Goal: Task Accomplishment & Management: Manage account settings

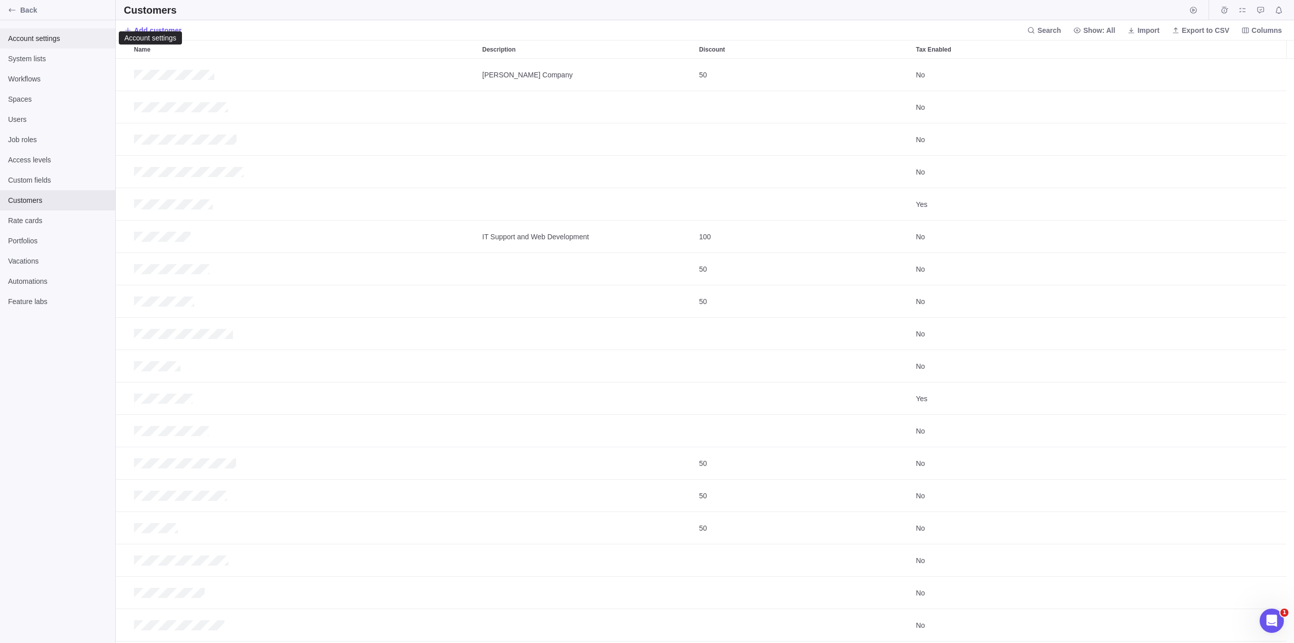
click at [45, 39] on span "Account settings" at bounding box center [57, 38] width 99 height 10
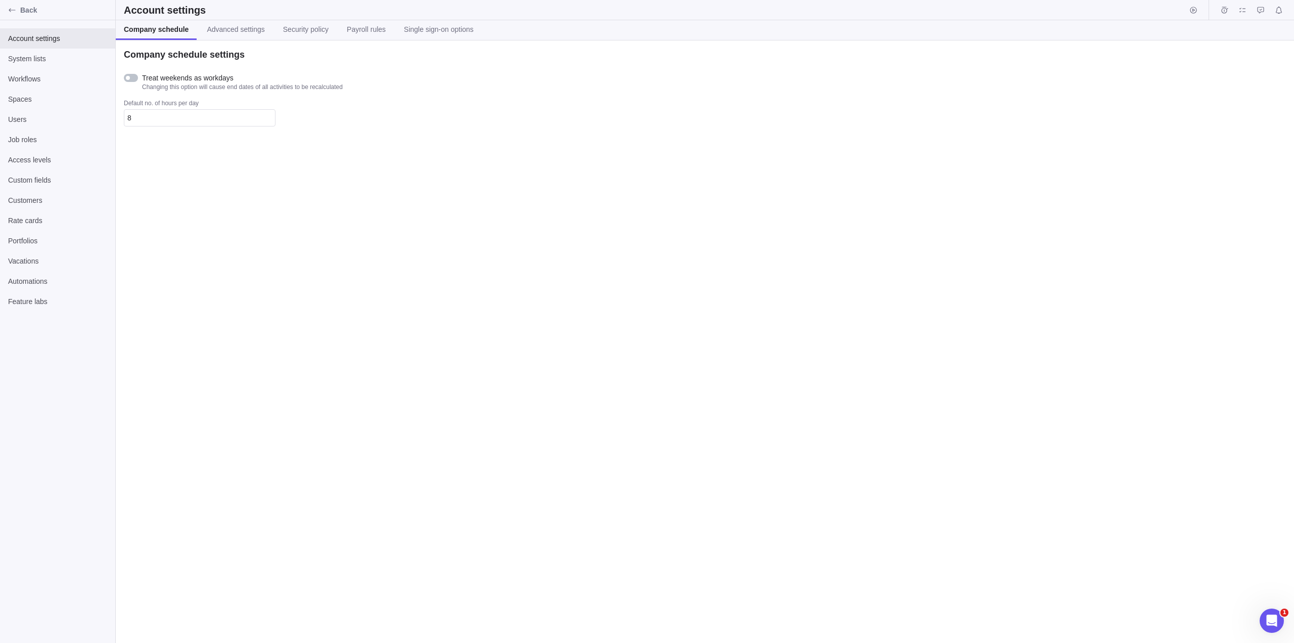
click at [1275, 624] on icon "Open Intercom Messenger" at bounding box center [1272, 620] width 17 height 17
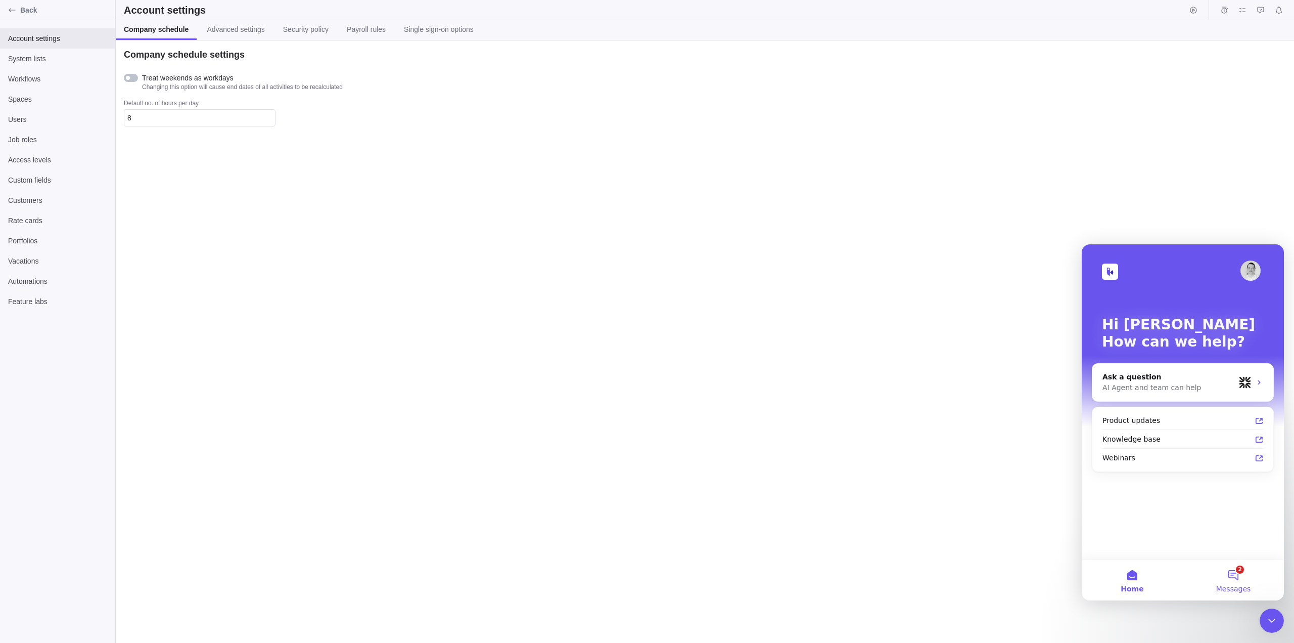
click at [1233, 575] on button "2 Messages" at bounding box center [1233, 580] width 101 height 40
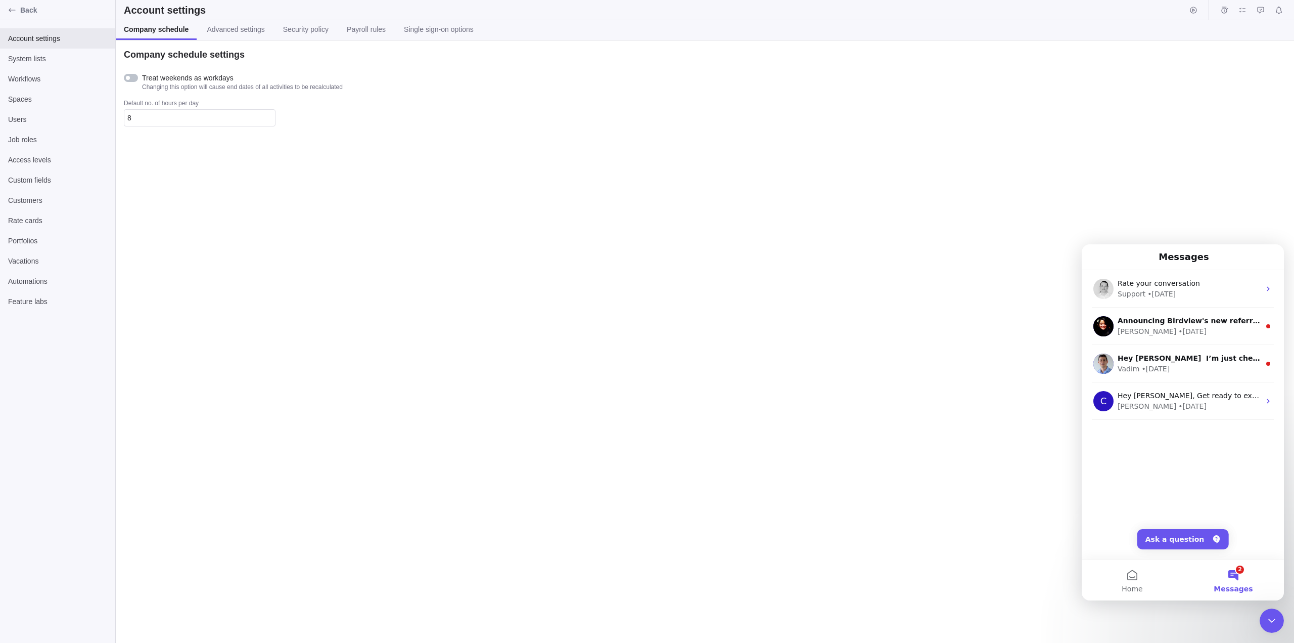
click at [898, 508] on div "Company schedule settings Treat weekends as workdays Changing this option will …" at bounding box center [705, 341] width 1179 height 602
click at [1274, 626] on div "Close Intercom Messenger" at bounding box center [1272, 620] width 24 height 24
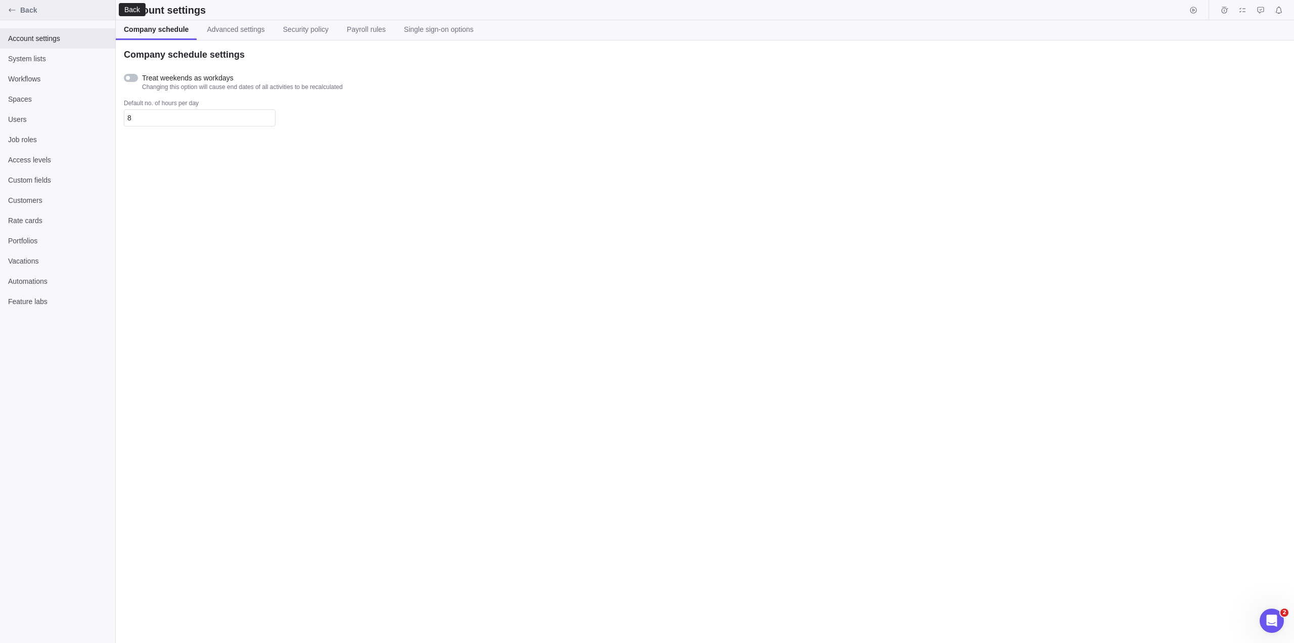
click at [11, 13] on icon "Back" at bounding box center [12, 10] width 8 height 8
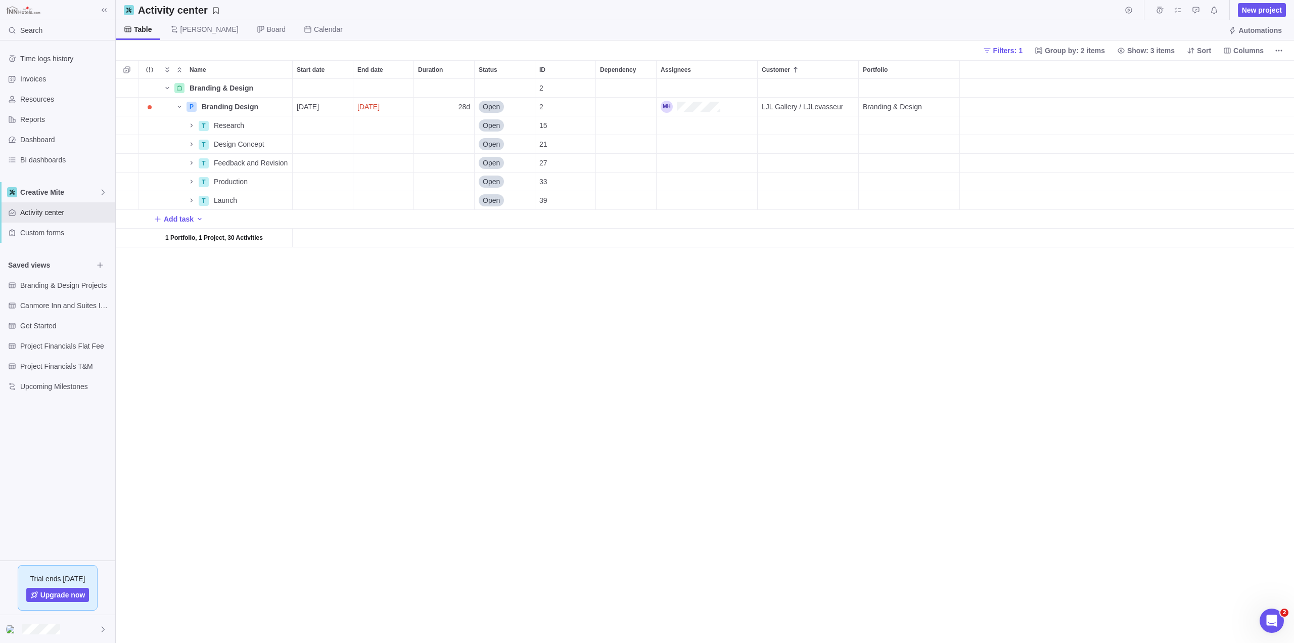
scroll to position [556, 1171]
click at [61, 630] on div at bounding box center [57, 629] width 115 height 28
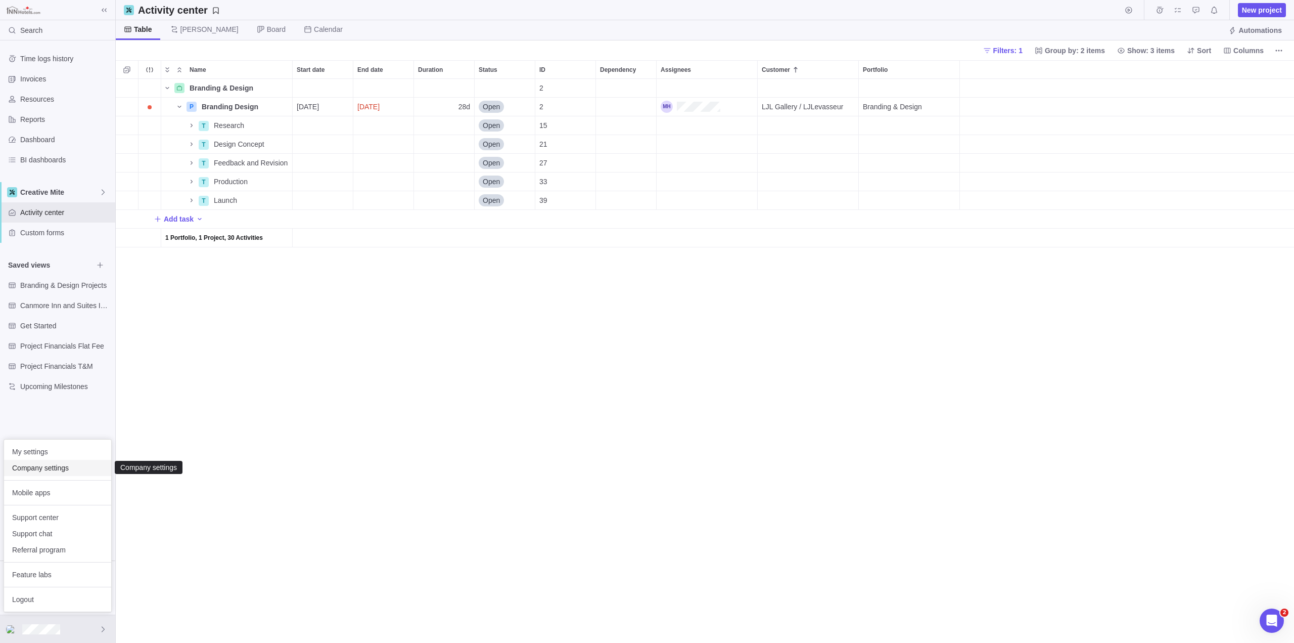
click at [27, 469] on span "Company settings" at bounding box center [57, 468] width 91 height 10
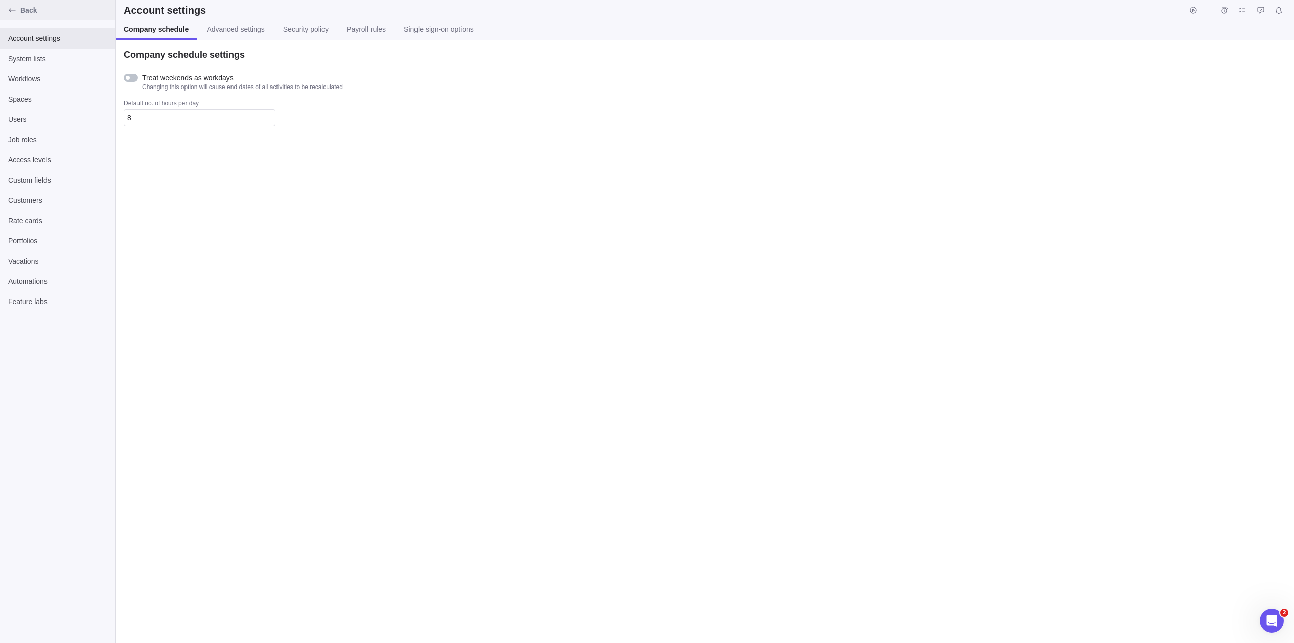
click at [13, 10] on icon "Back" at bounding box center [12, 10] width 7 height 4
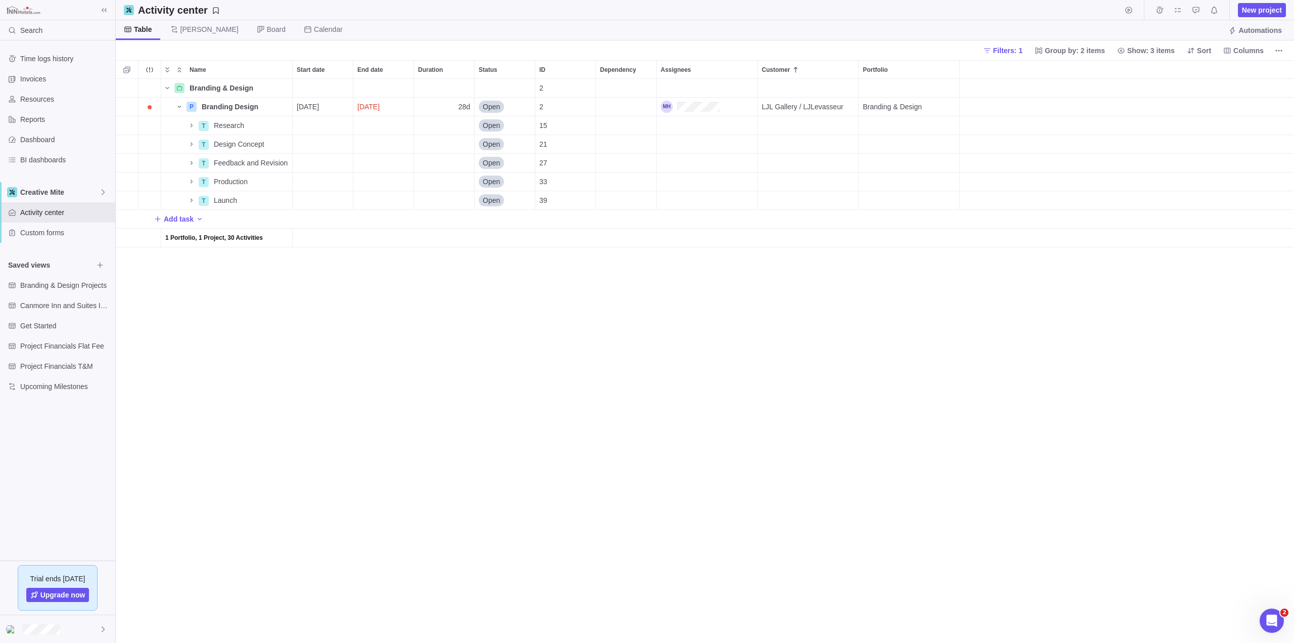
scroll to position [556, 1171]
click at [95, 626] on div at bounding box center [57, 629] width 115 height 28
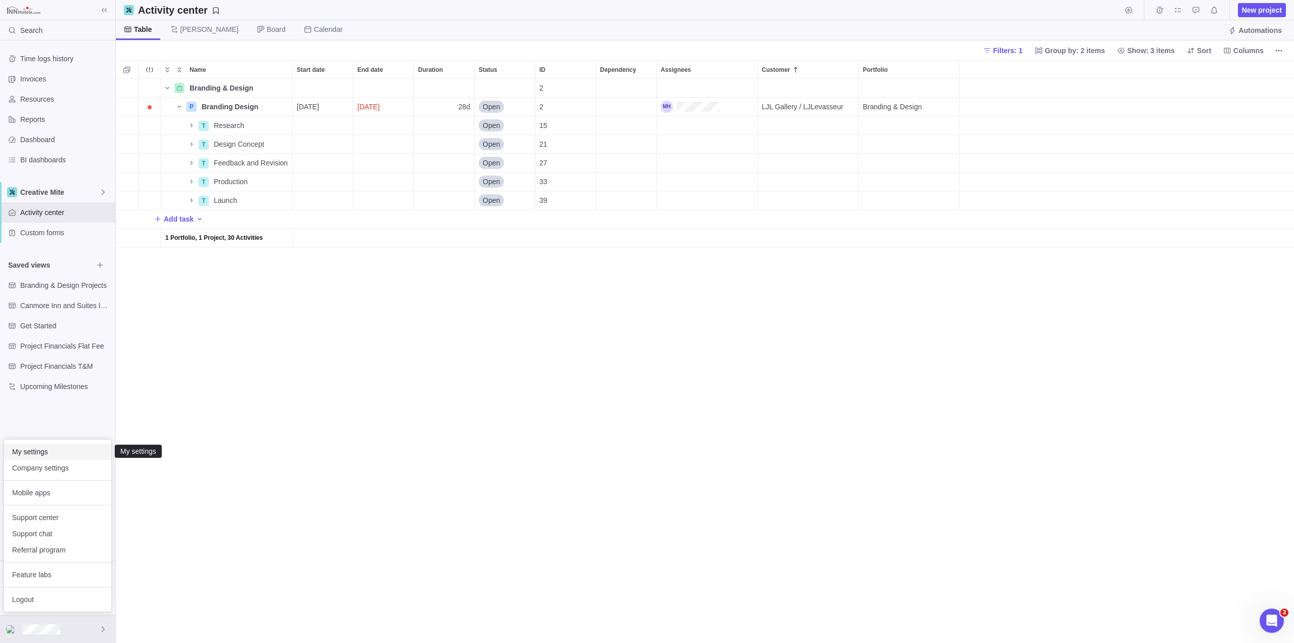
click at [14, 455] on span "My settings" at bounding box center [57, 451] width 91 height 10
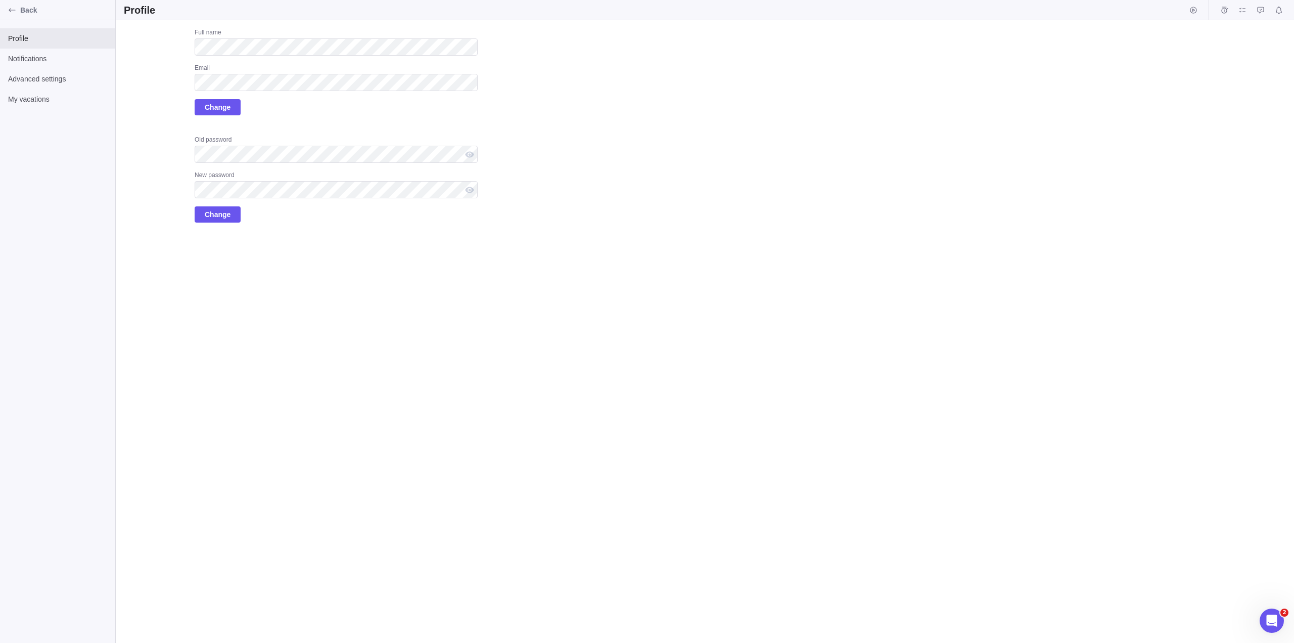
click at [38, 246] on div "Profile Notifications Advanced settings My vacations" at bounding box center [57, 331] width 115 height 622
click at [13, 5] on div "Back" at bounding box center [12, 10] width 16 height 16
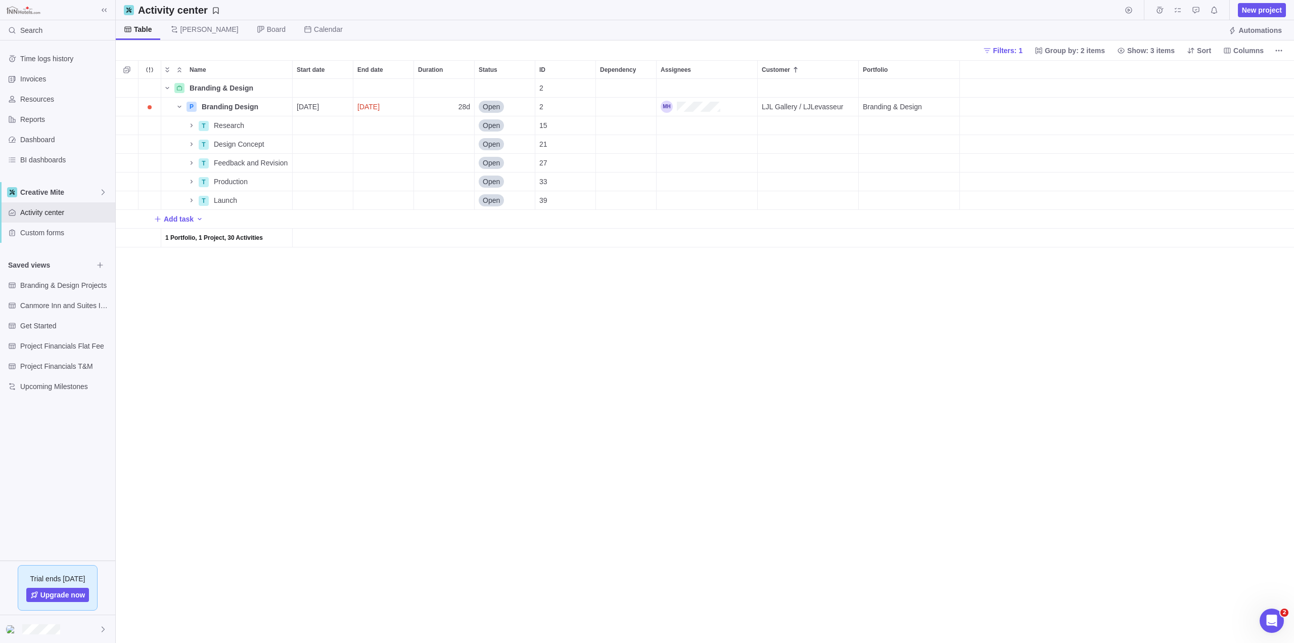
scroll to position [556, 1171]
click at [102, 632] on icon at bounding box center [103, 629] width 8 height 8
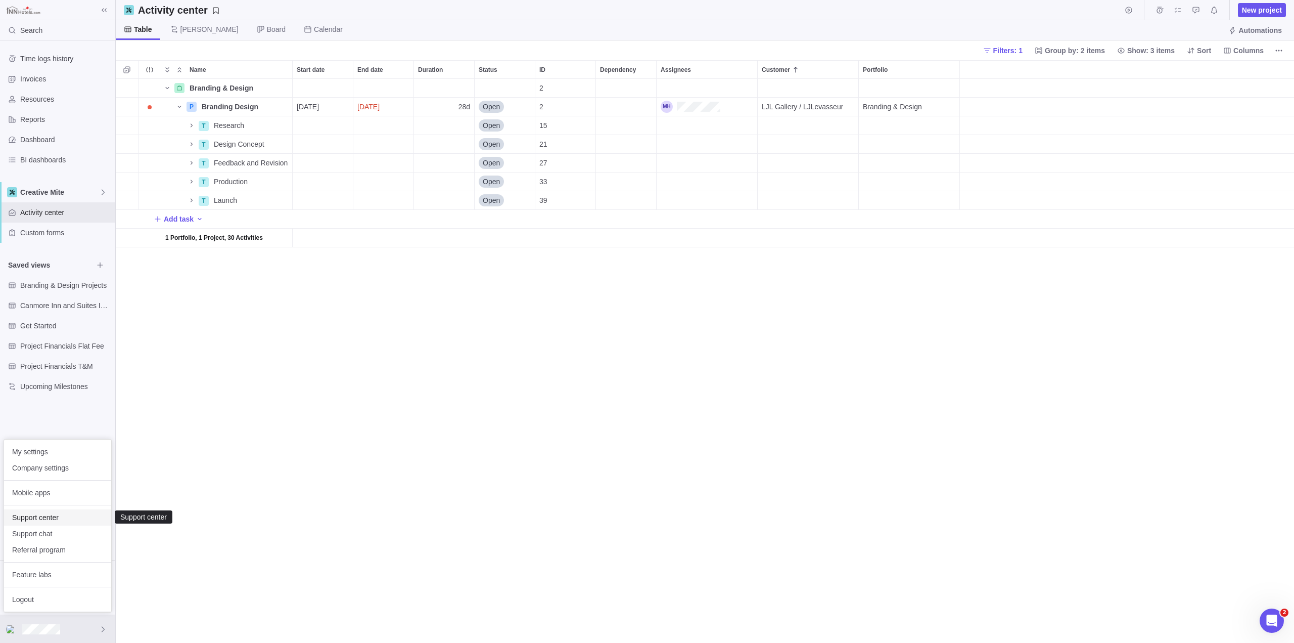
click at [30, 519] on span "Support center" at bounding box center [57, 517] width 91 height 10
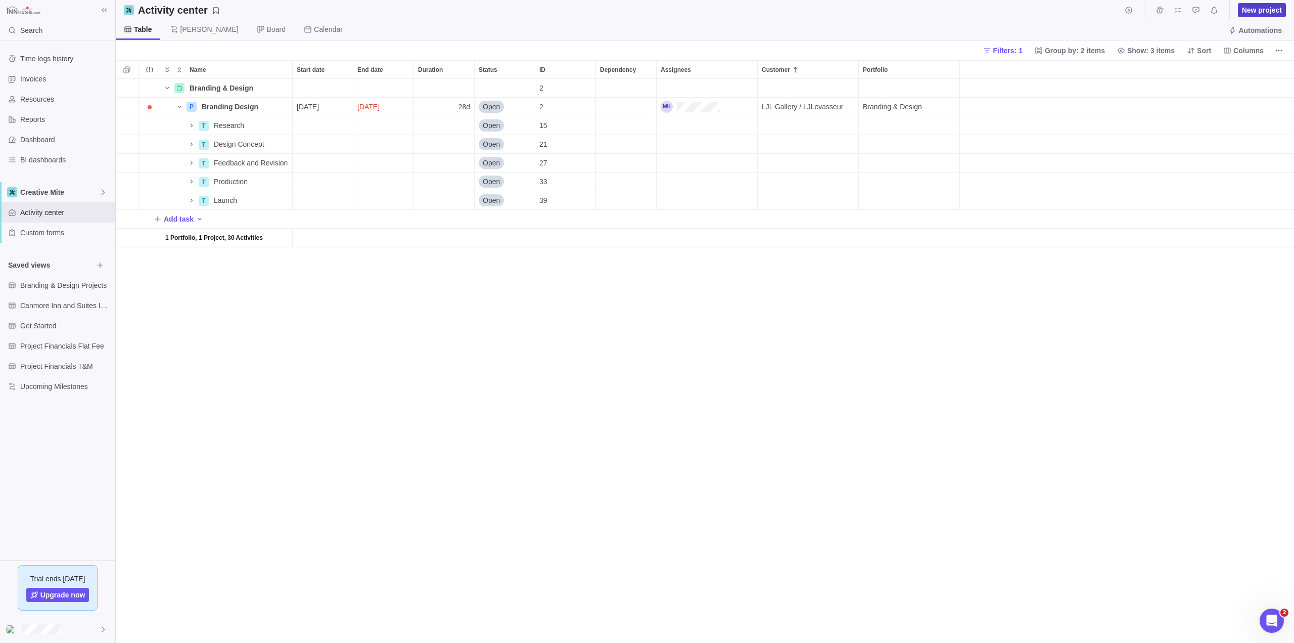
click at [1275, 10] on span "New project" at bounding box center [1262, 10] width 40 height 10
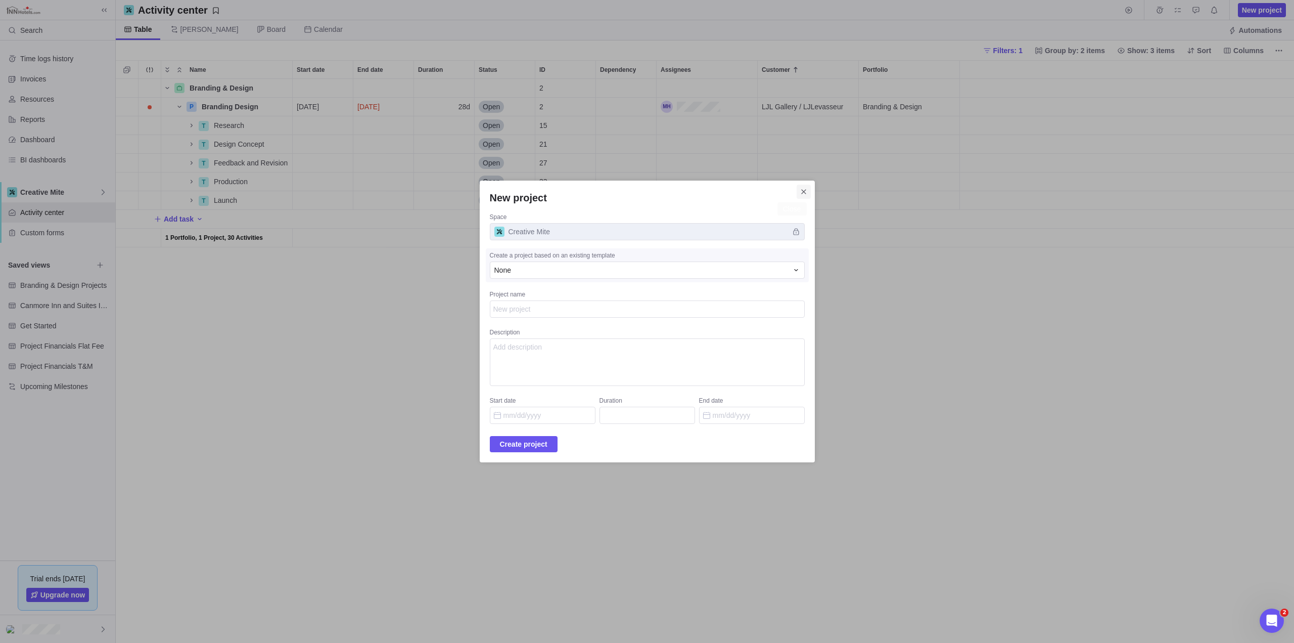
type textarea "x"
click at [801, 191] on icon "Close" at bounding box center [803, 191] width 5 height 5
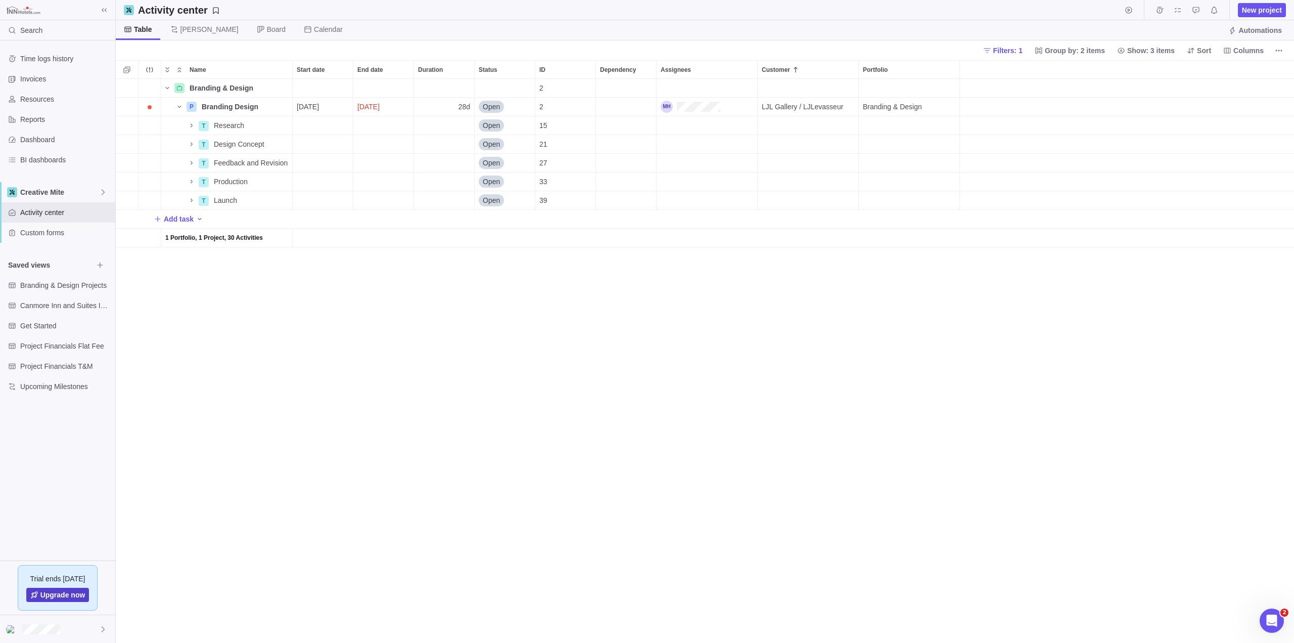
click at [39, 592] on span "Upgrade now" at bounding box center [57, 595] width 63 height 14
click at [272, 451] on div "Branding & Design Details 2 P Branding Design Details [DATE] [DATE] 28d Open 2 …" at bounding box center [705, 361] width 1179 height 564
click at [35, 450] on span "My settings" at bounding box center [57, 451] width 91 height 10
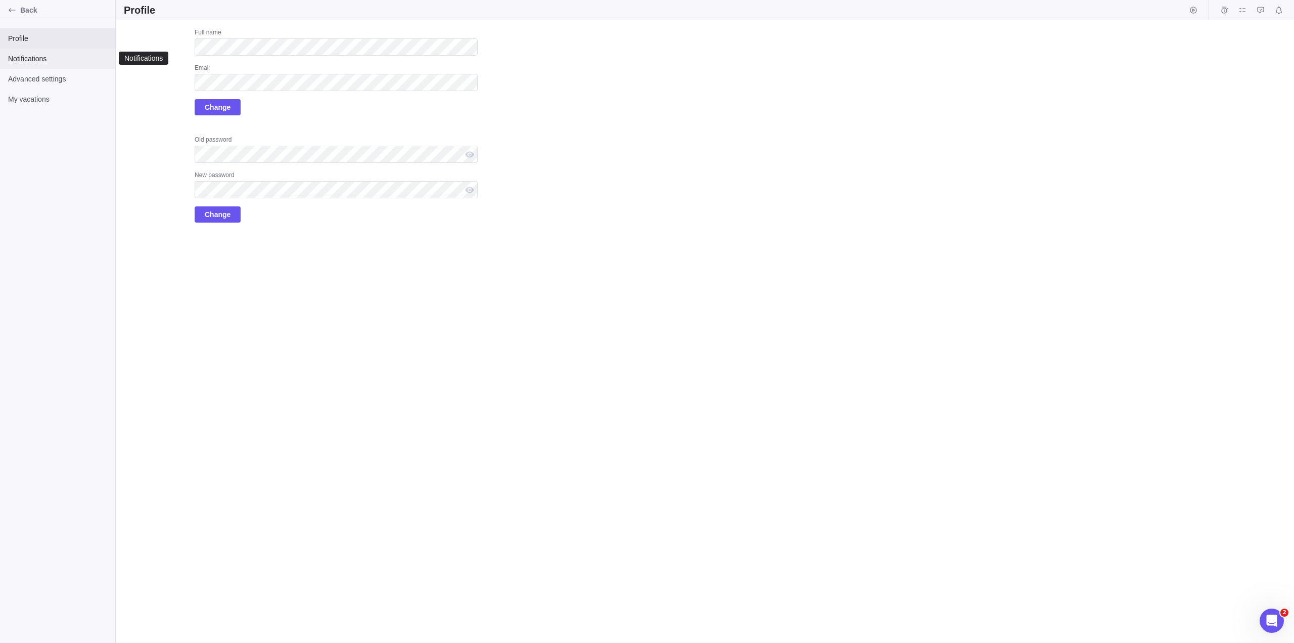
click at [31, 57] on span "Notifications" at bounding box center [57, 59] width 99 height 10
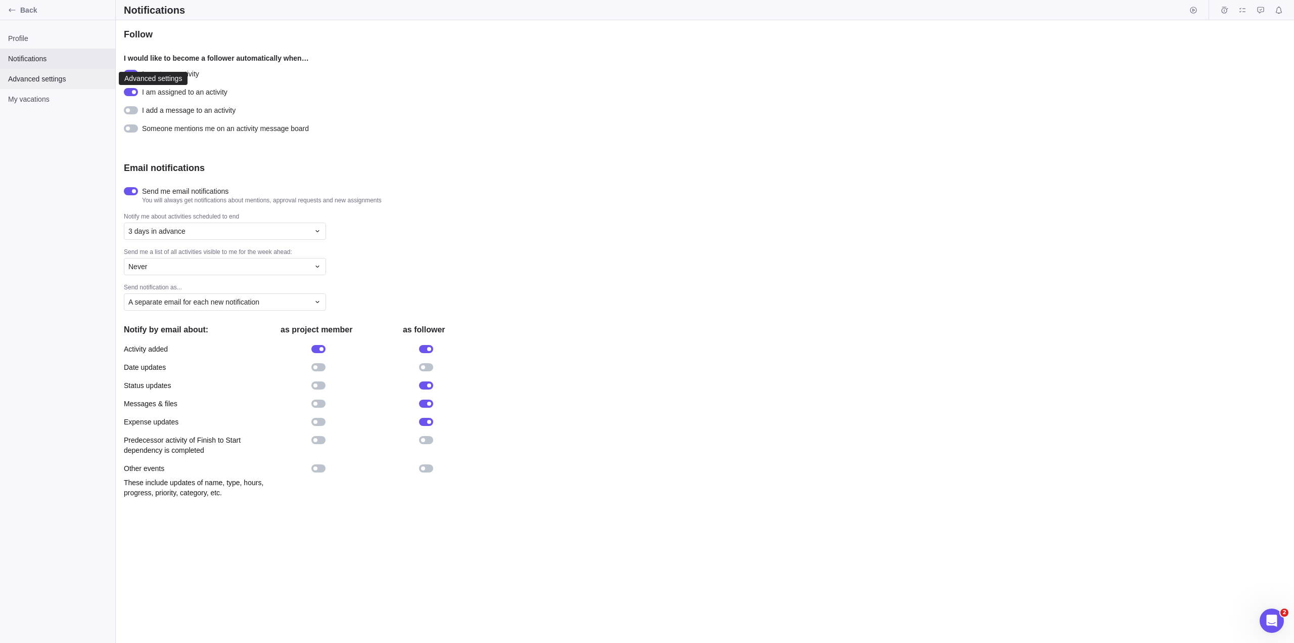
click at [32, 77] on span "Advanced settings" at bounding box center [57, 79] width 99 height 10
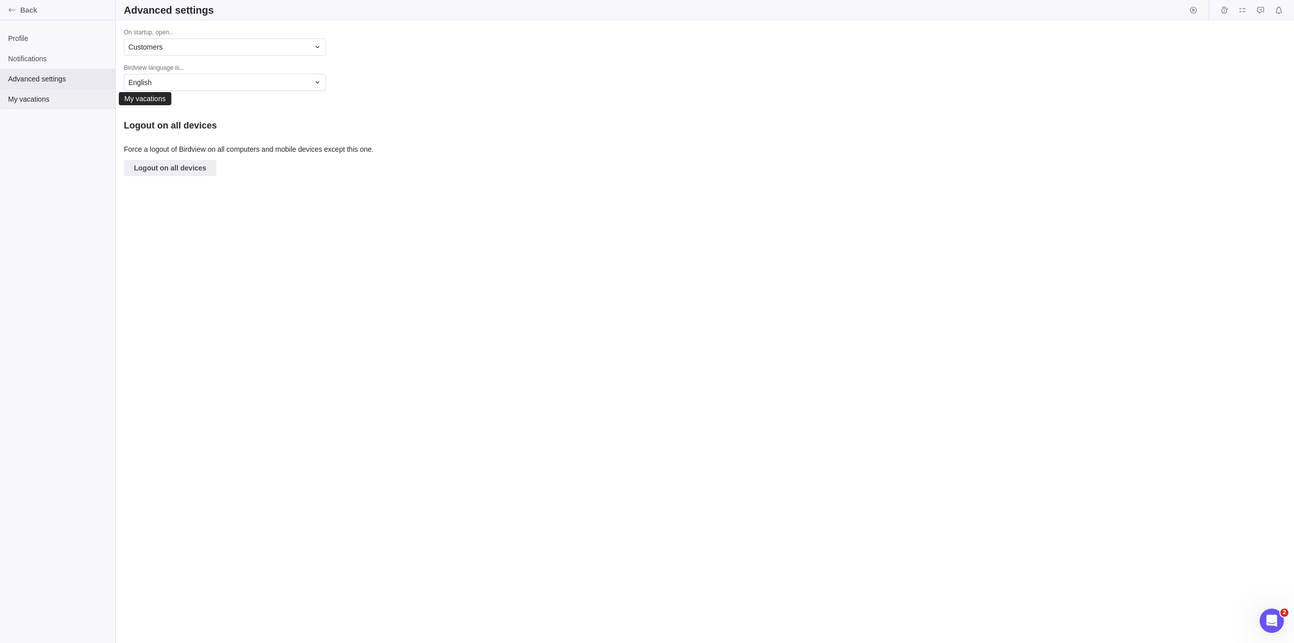
click at [27, 98] on span "My vacations" at bounding box center [57, 99] width 99 height 10
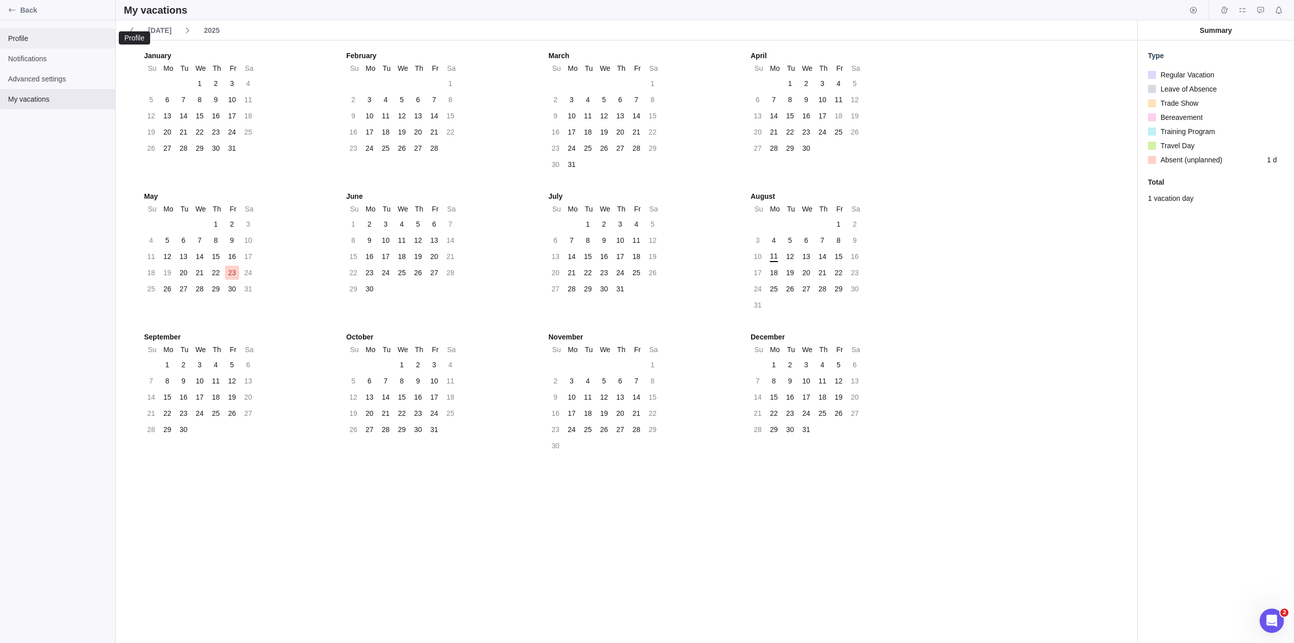
click at [24, 40] on span "Profile" at bounding box center [57, 38] width 99 height 10
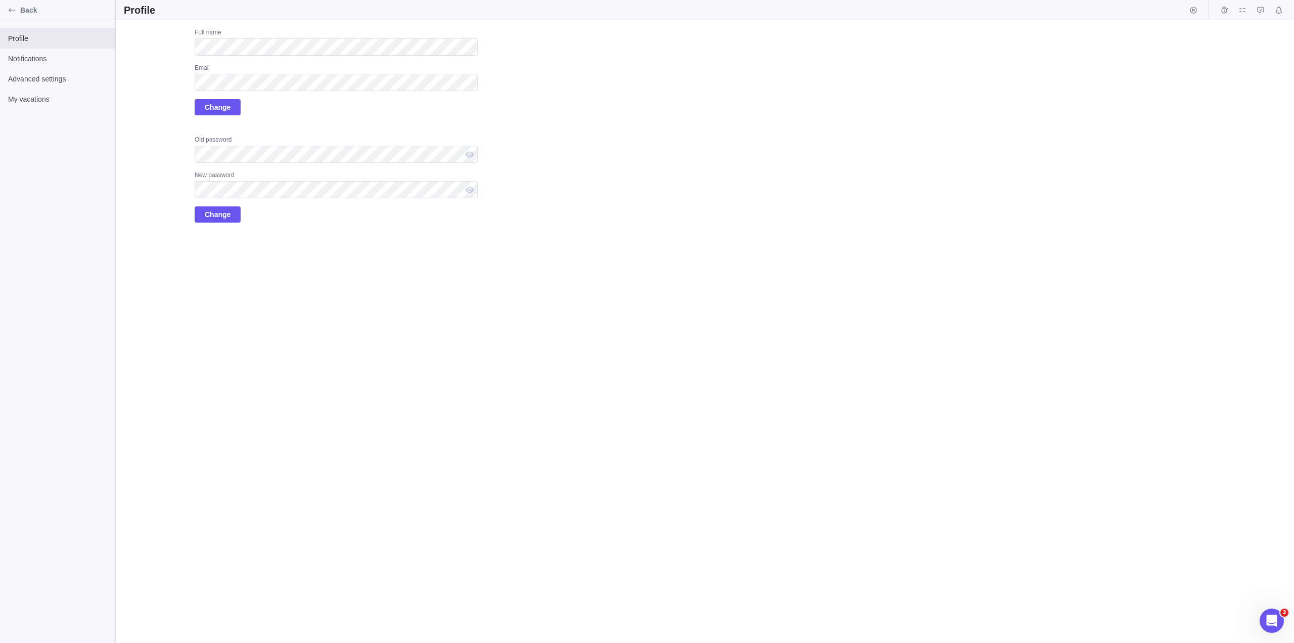
click at [19, 187] on div "Profile Notifications Advanced settings My vacations" at bounding box center [57, 331] width 115 height 622
click at [471, 154] on div at bounding box center [470, 154] width 16 height 17
click at [11, 9] on icon "Back" at bounding box center [12, 10] width 8 height 8
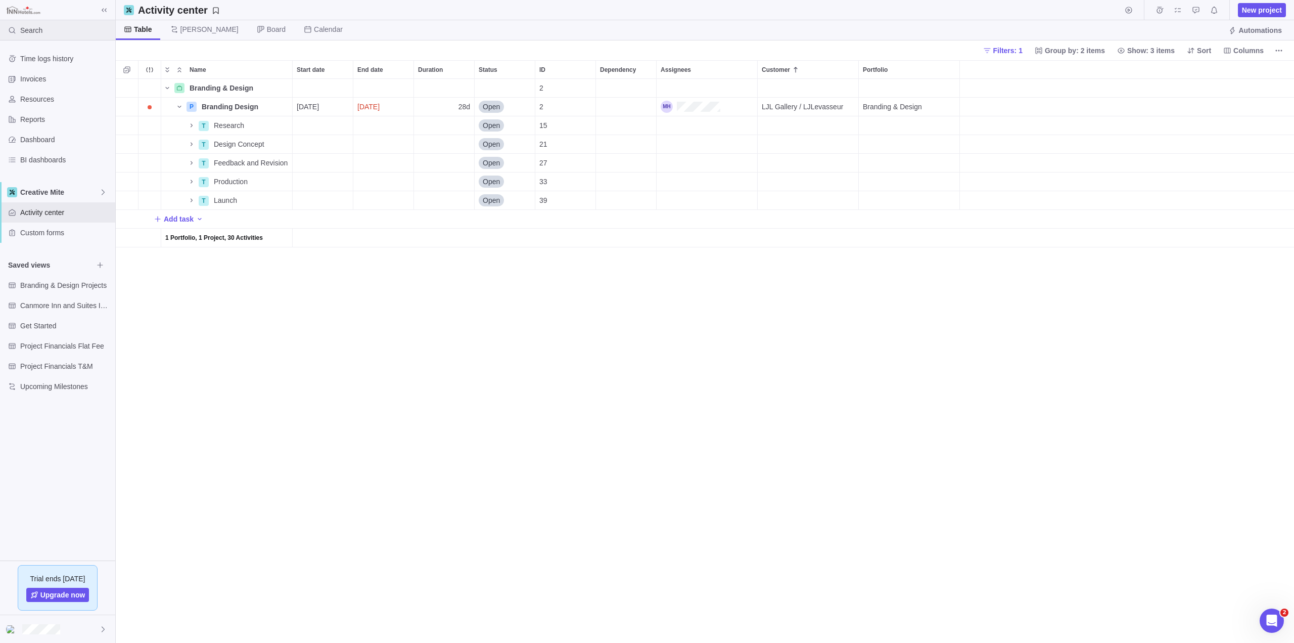
scroll to position [556, 1171]
click at [1097, 223] on div "Add task" at bounding box center [705, 219] width 1179 height 18
